Goal: Navigation & Orientation: Find specific page/section

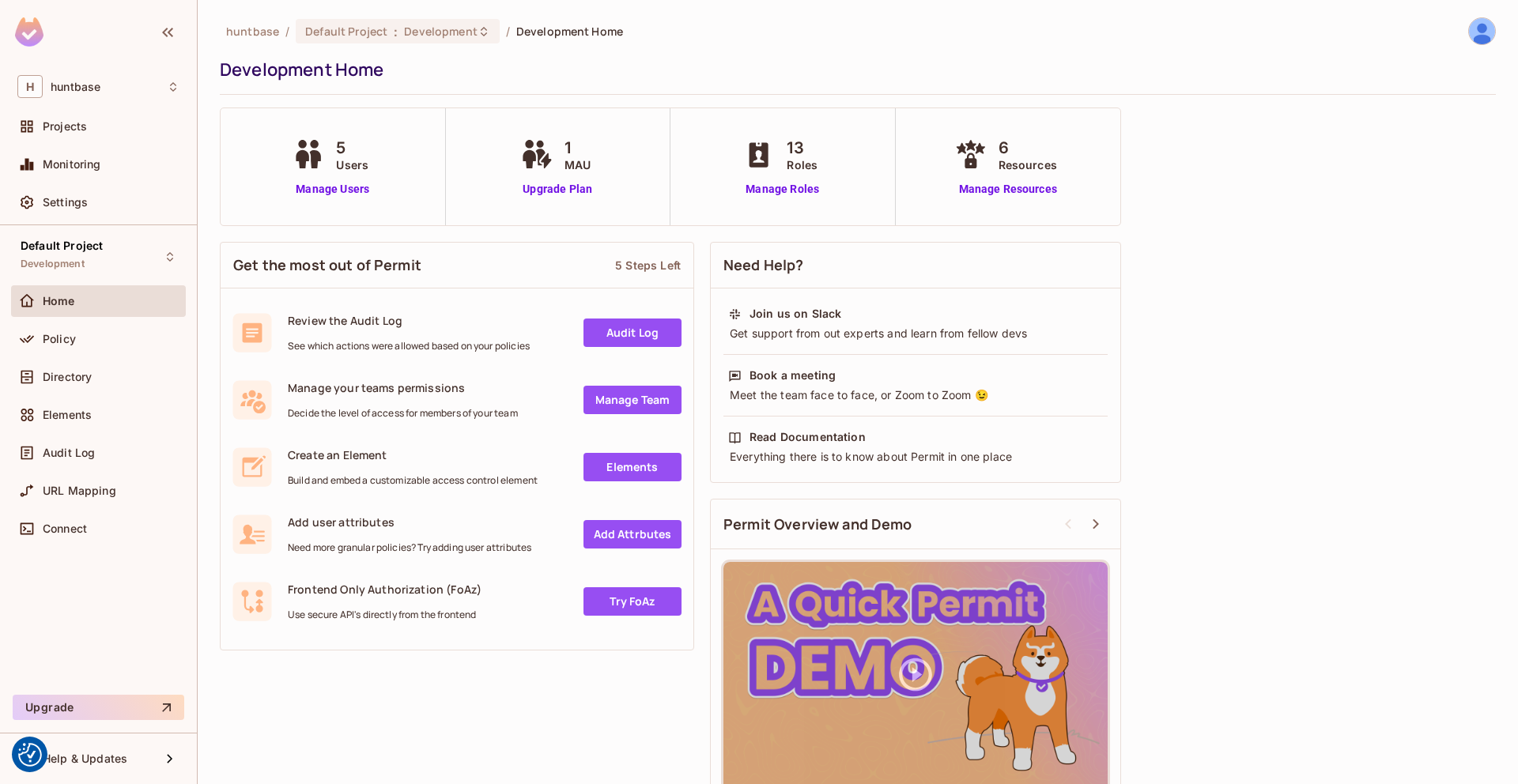
click at [78, 298] on div "Home" at bounding box center [110, 300] width 137 height 12
click at [78, 326] on div "Policy" at bounding box center [99, 339] width 175 height 32
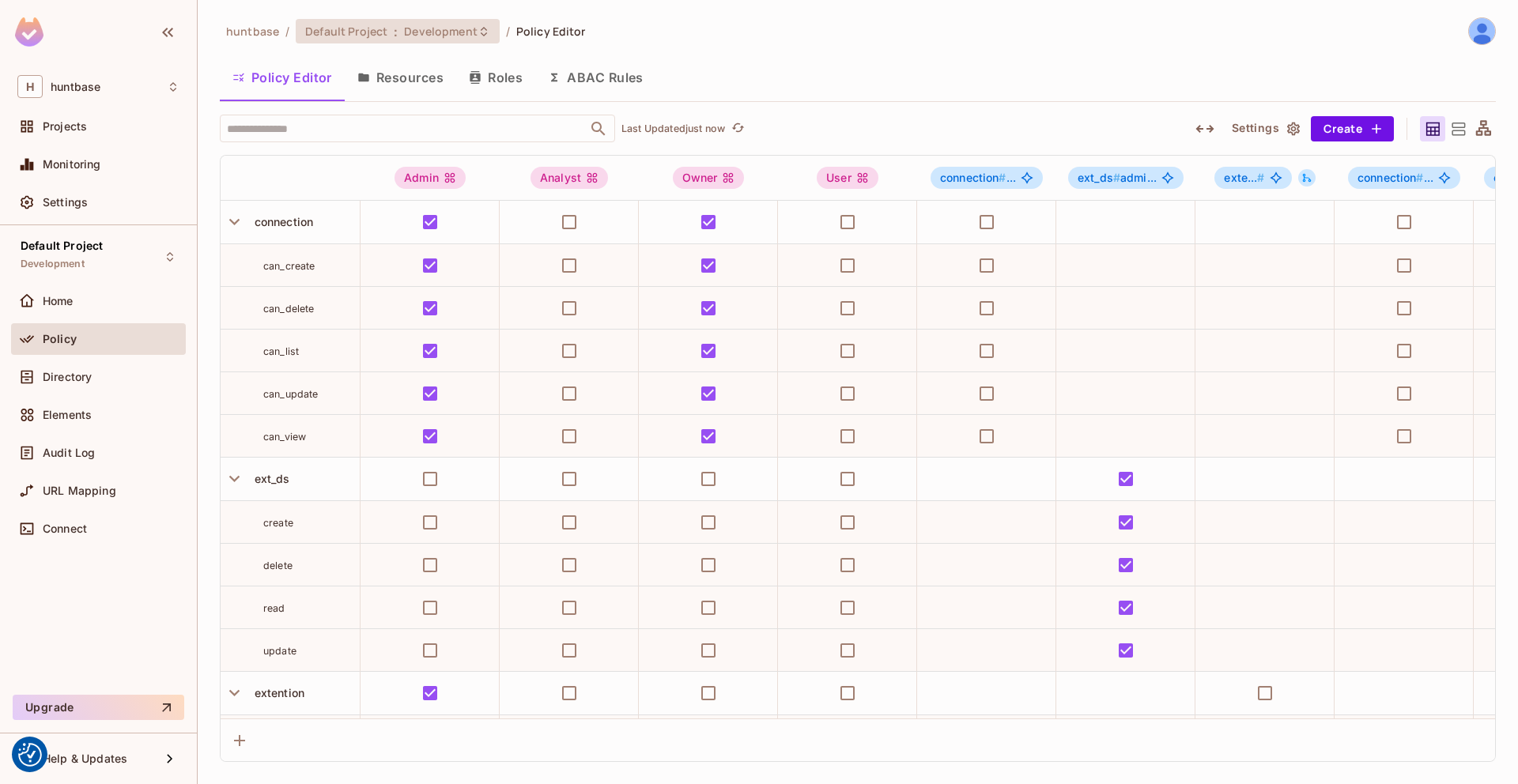
click at [410, 32] on span "Development" at bounding box center [440, 31] width 73 height 15
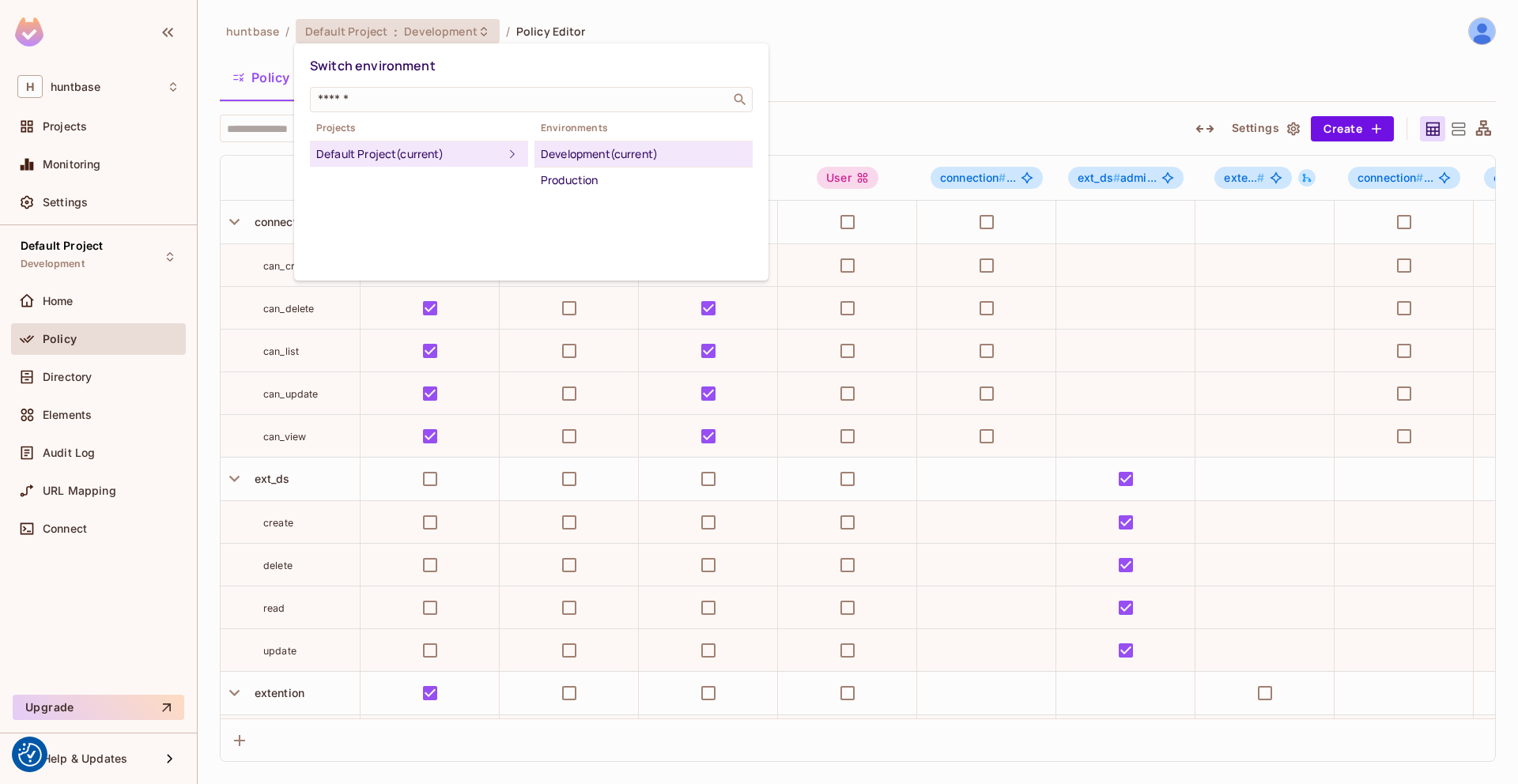
click at [813, 23] on div at bounding box center [759, 392] width 1518 height 784
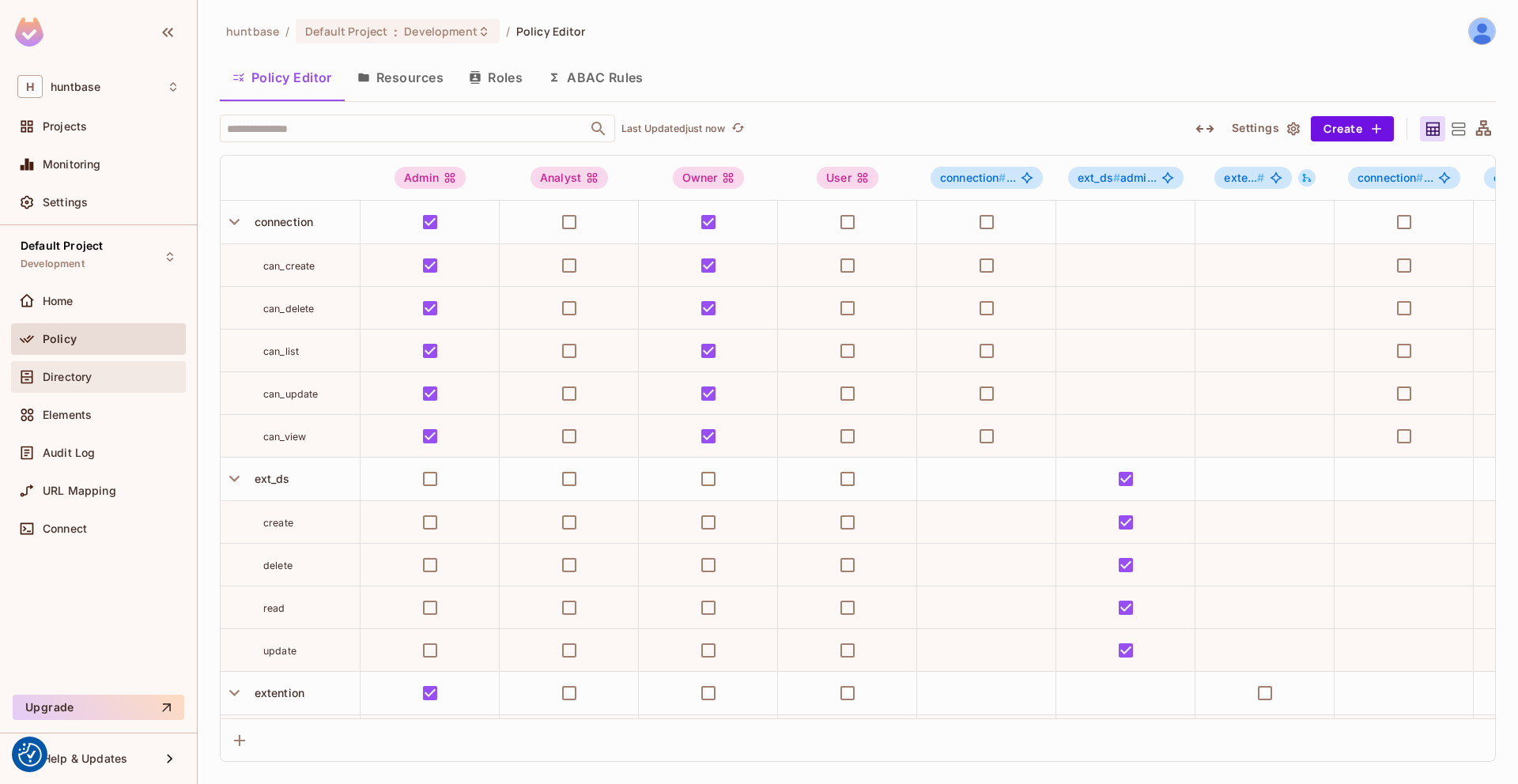
click at [77, 367] on div "Directory" at bounding box center [98, 376] width 162 height 19
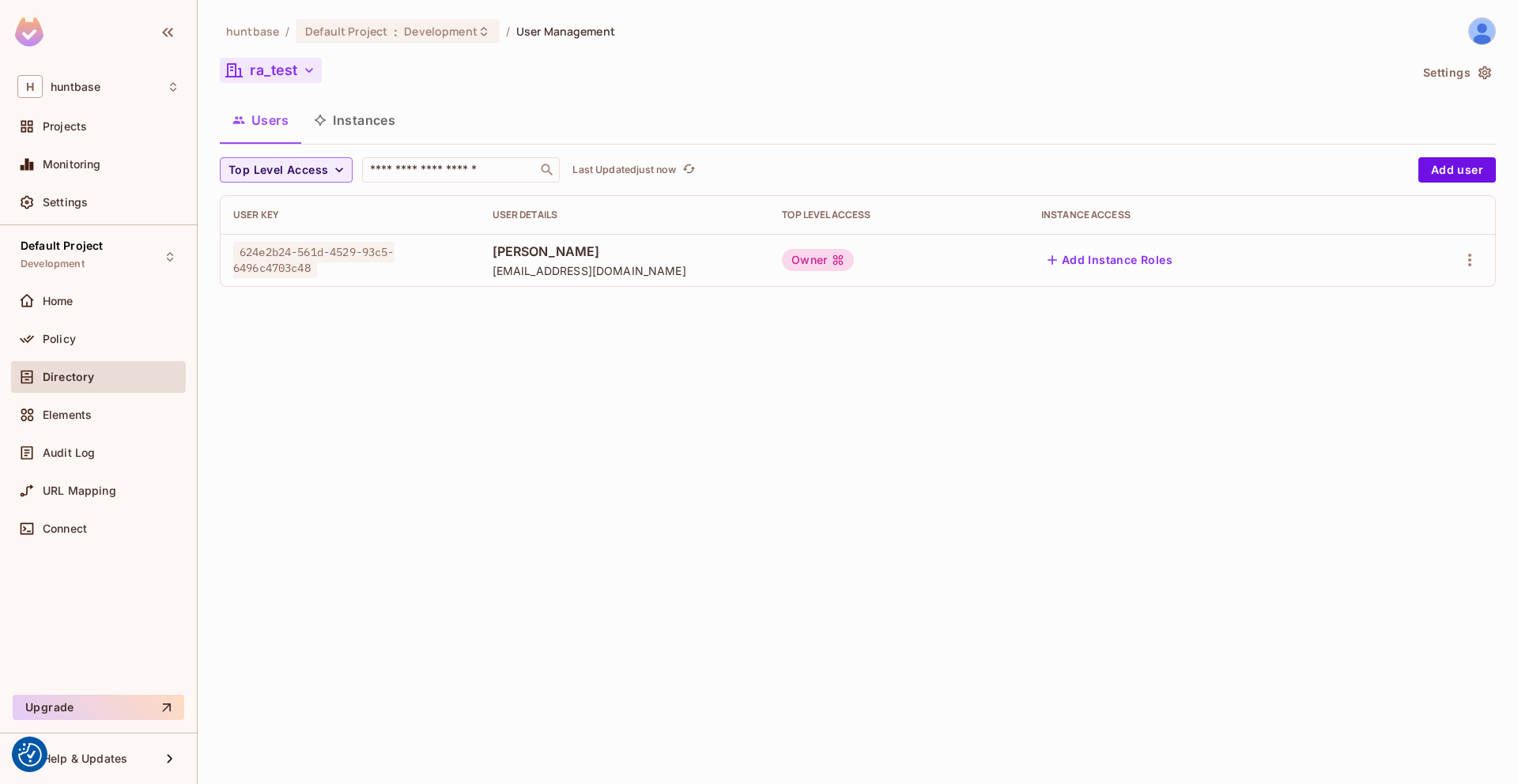
click at [293, 69] on button "ra_test" at bounding box center [270, 70] width 102 height 25
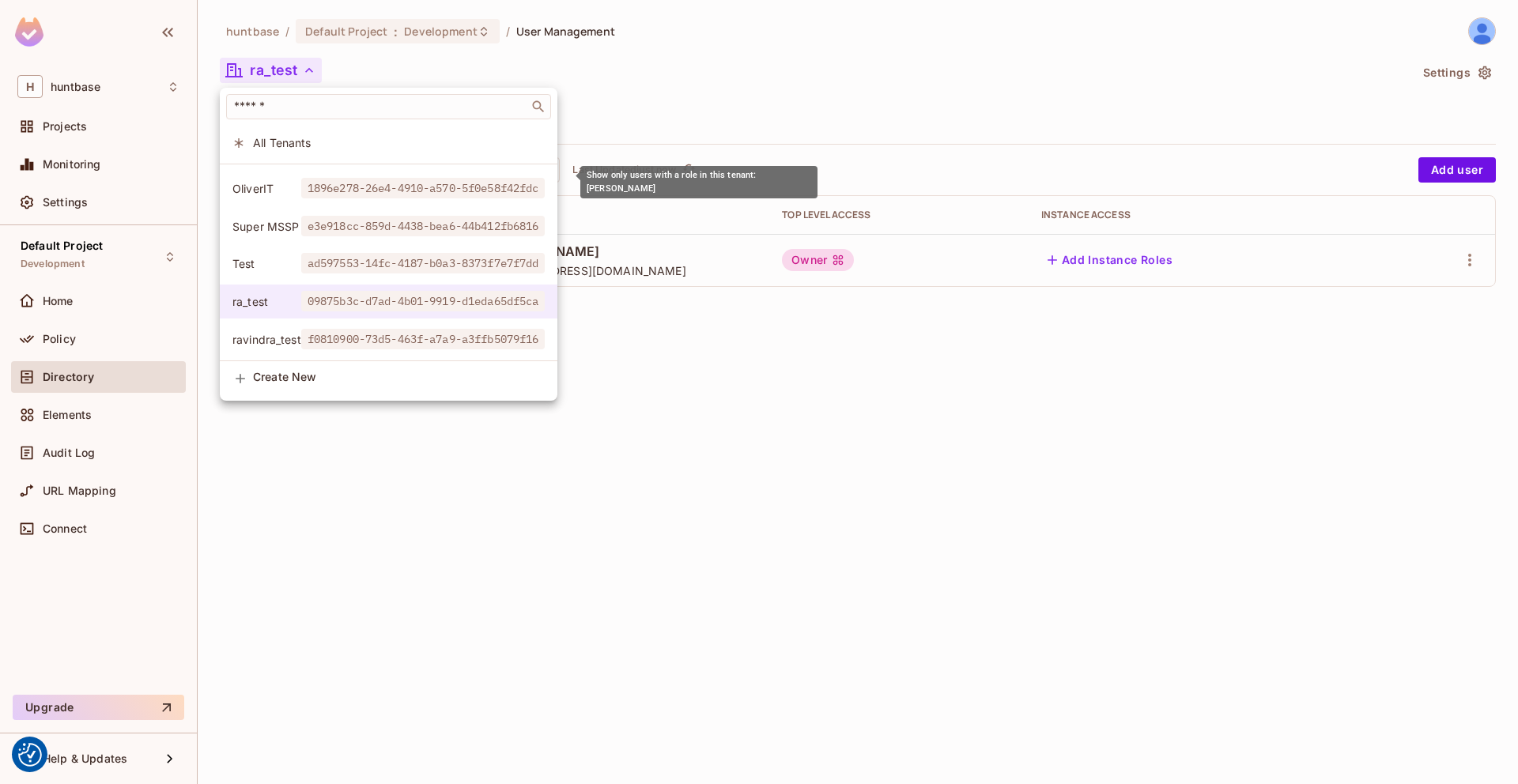
scroll to position [106, 0]
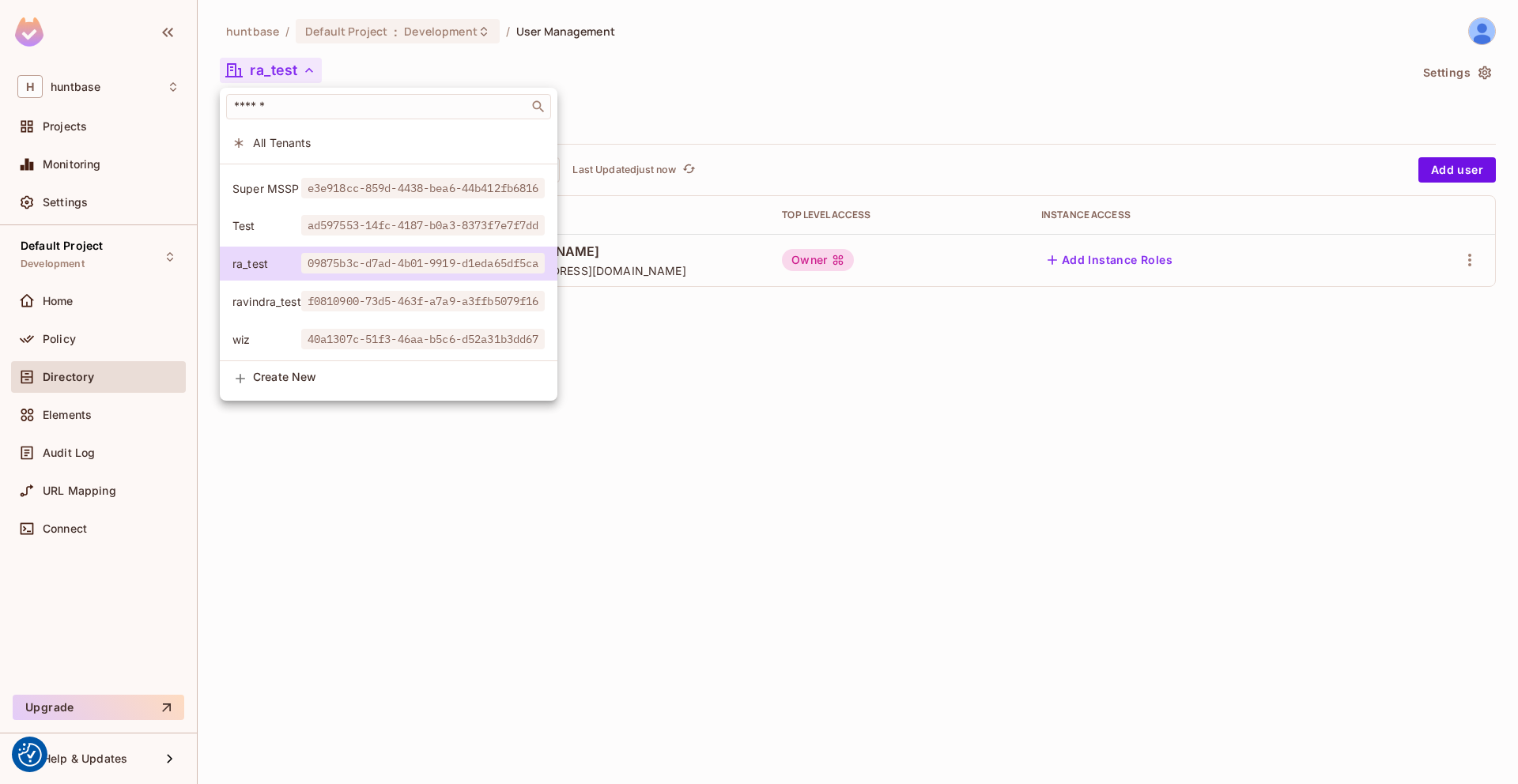
click at [779, 96] on div at bounding box center [759, 392] width 1518 height 784
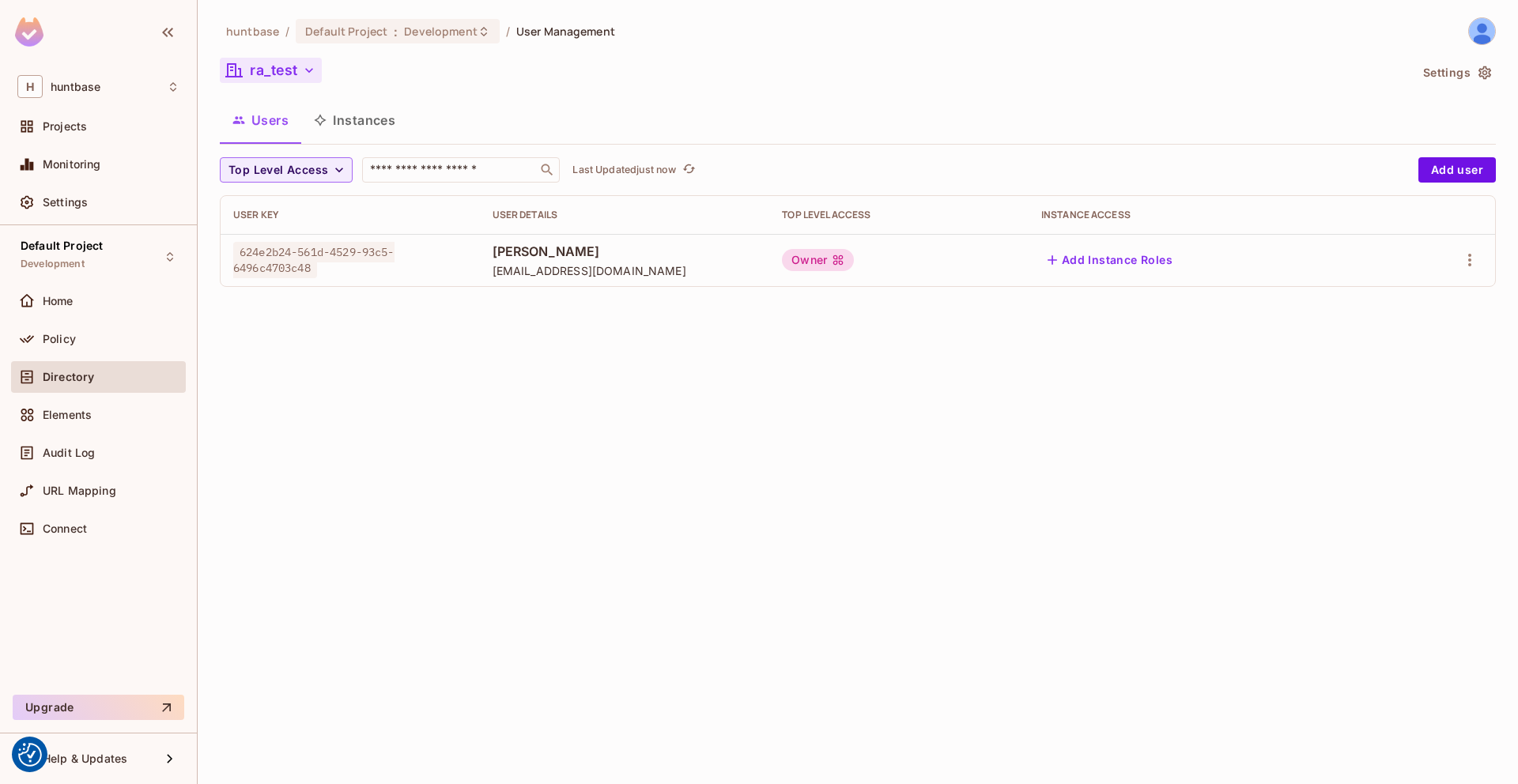
click at [282, 73] on button "ra_test" at bounding box center [270, 70] width 102 height 25
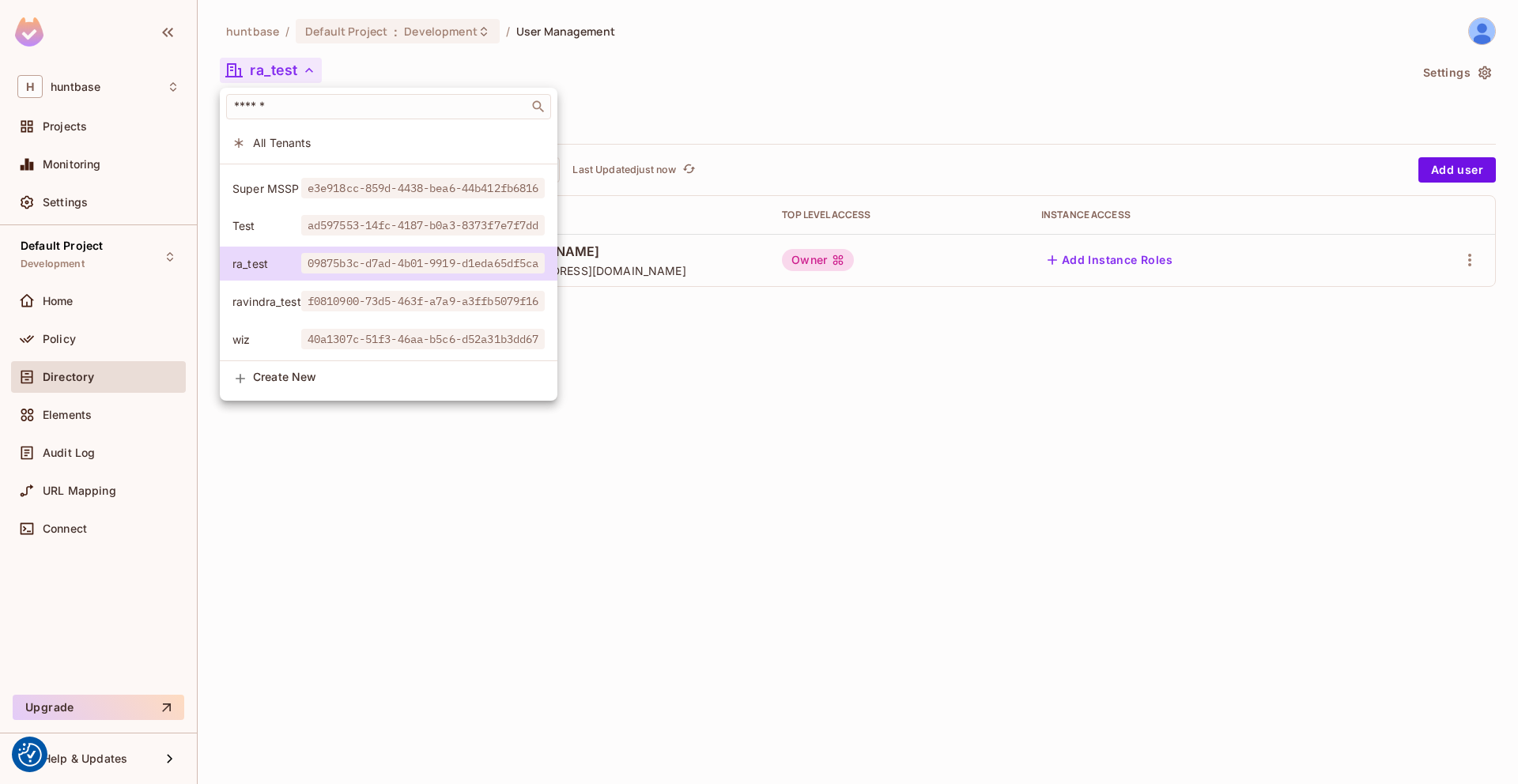
click at [269, 302] on span "ravindra_test" at bounding box center [266, 301] width 69 height 15
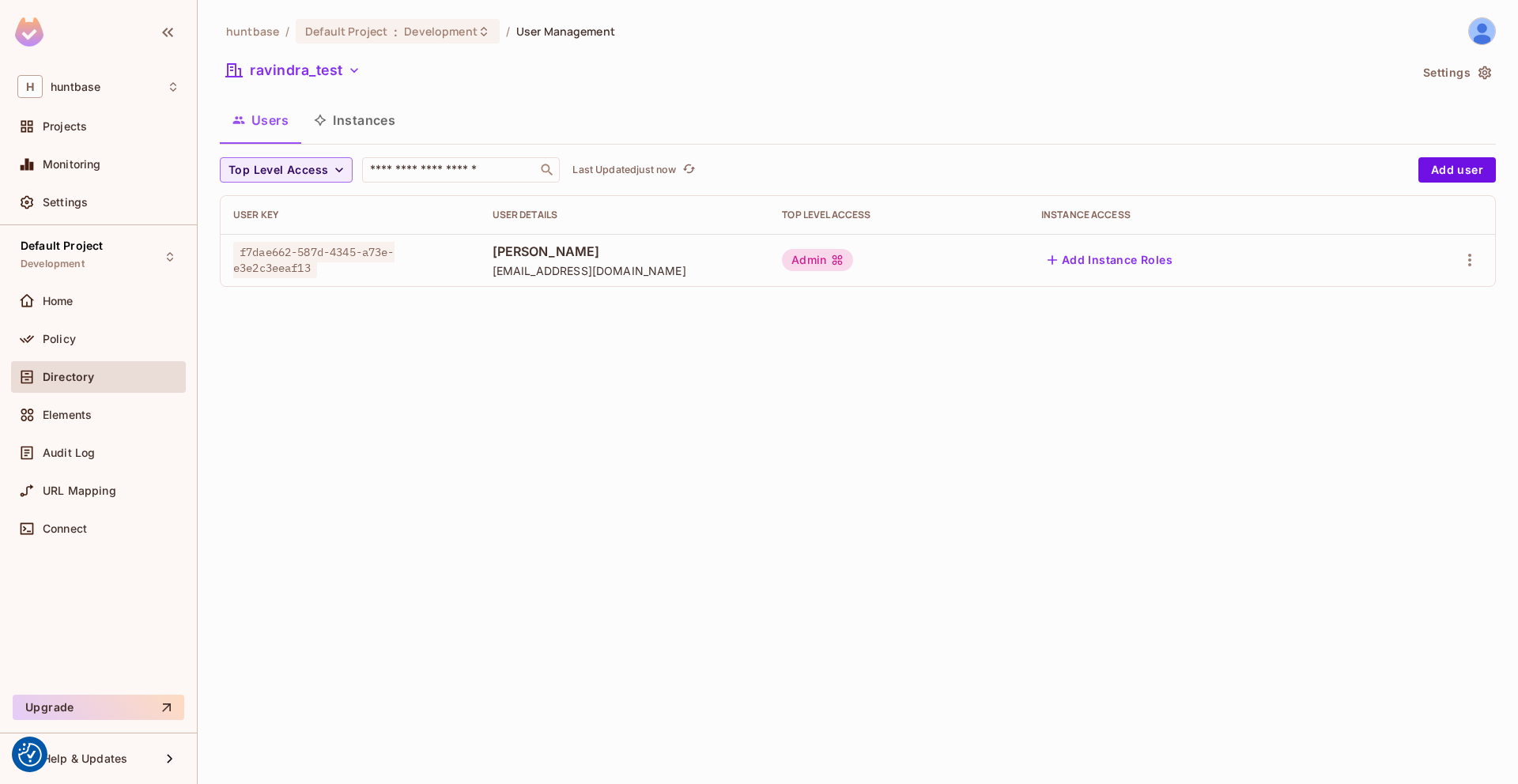
click at [354, 130] on button "Instances" at bounding box center [354, 120] width 106 height 40
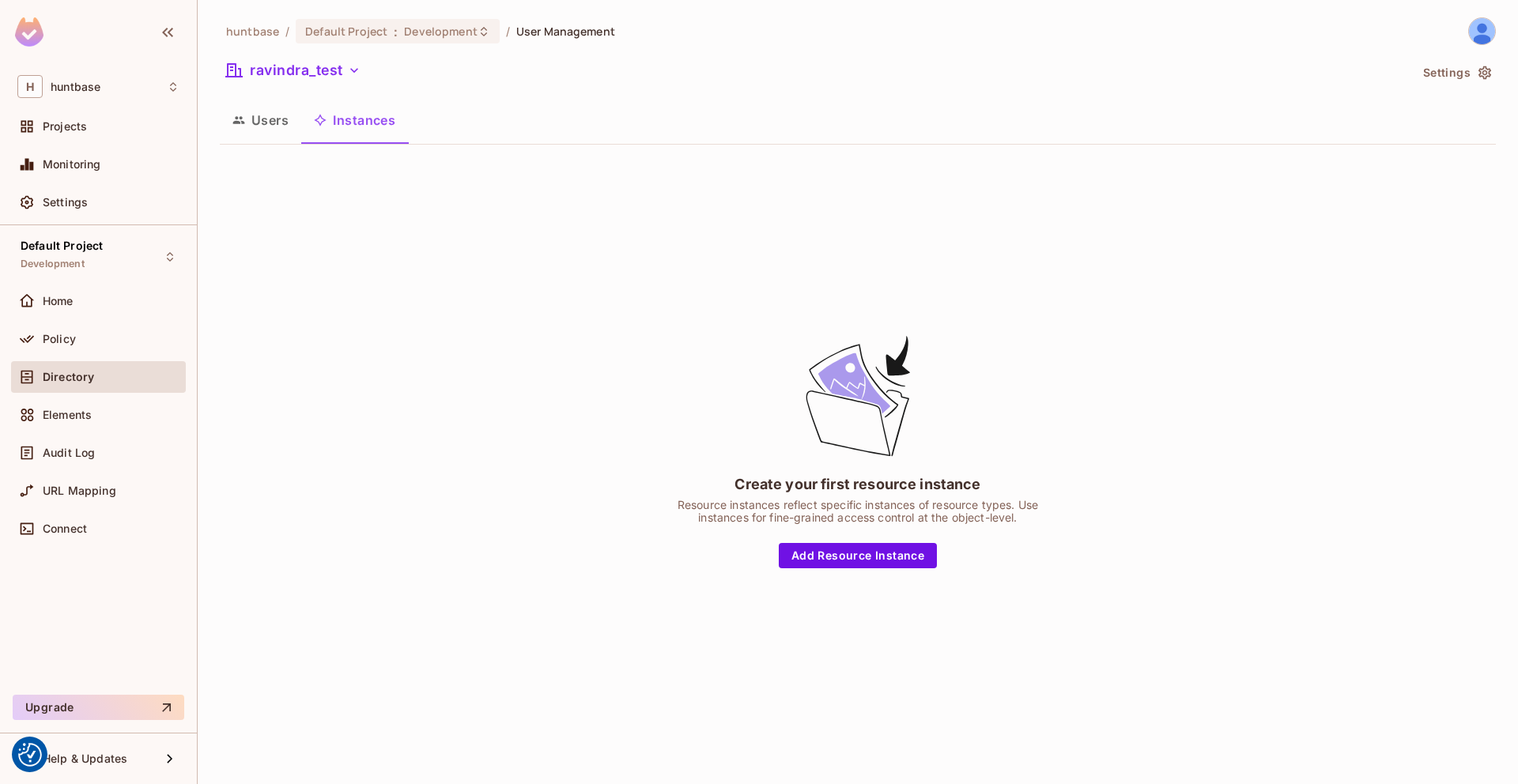
click at [282, 120] on button "Users" at bounding box center [260, 120] width 81 height 40
